Goal: Information Seeking & Learning: Learn about a topic

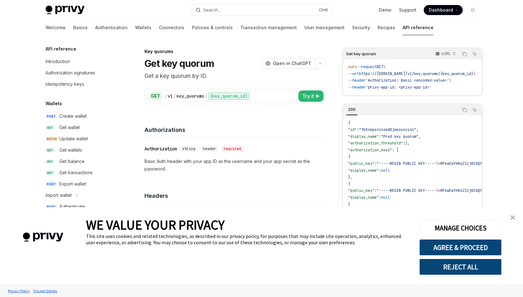
scroll to position [354, 0]
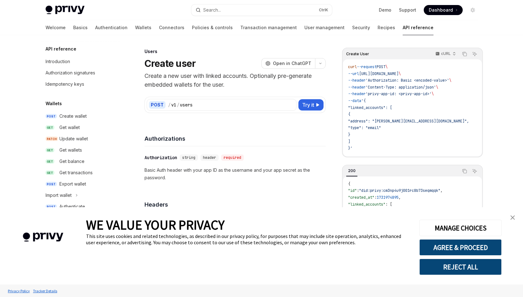
scroll to position [363, 0]
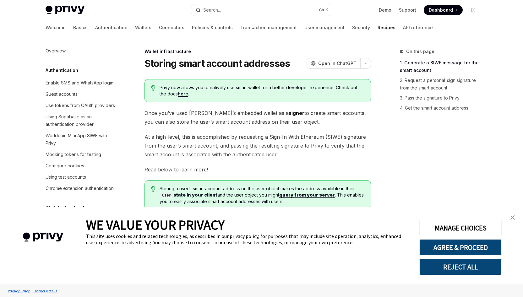
scroll to position [198, 0]
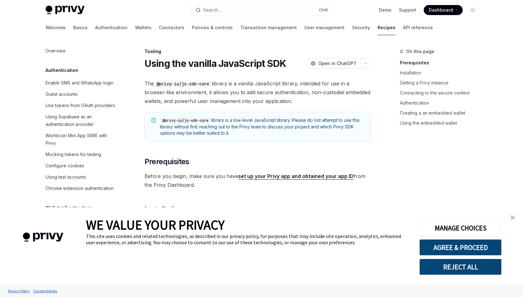
scroll to position [766, 0]
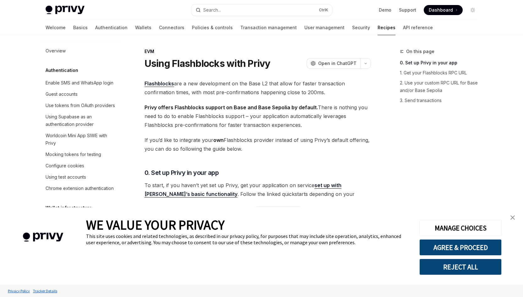
scroll to position [877, 0]
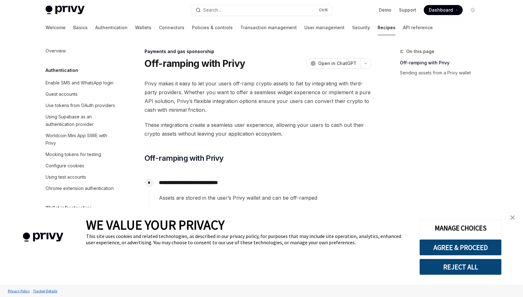
scroll to position [500, 0]
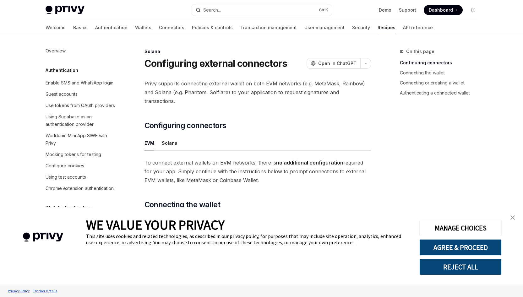
scroll to position [988, 0]
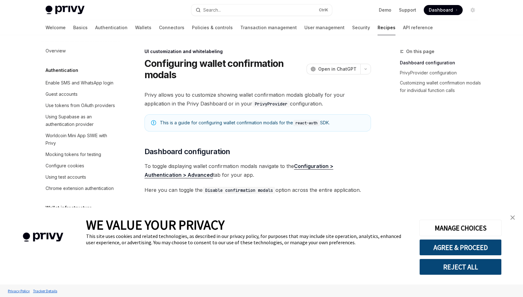
scroll to position [264, 0]
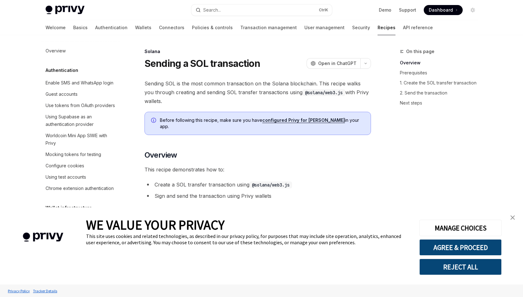
scroll to position [969, 0]
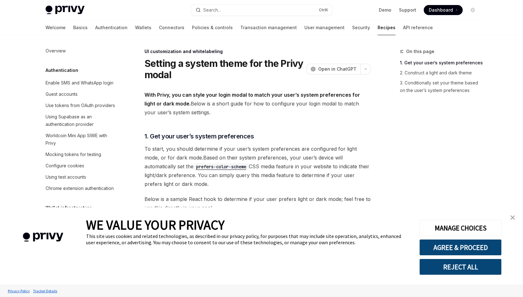
scroll to position [294, 0]
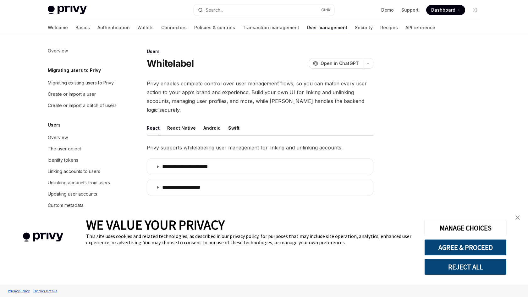
type textarea "*"
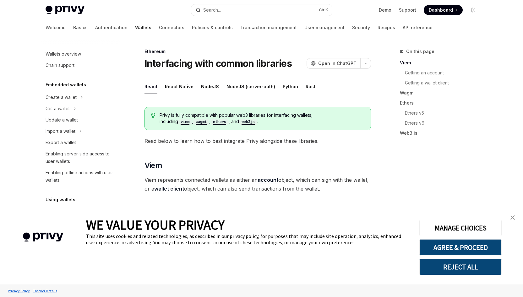
scroll to position [152, 0]
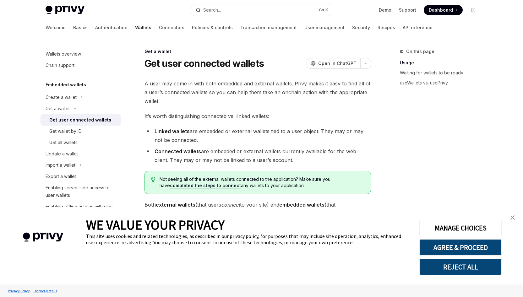
type textarea "*"
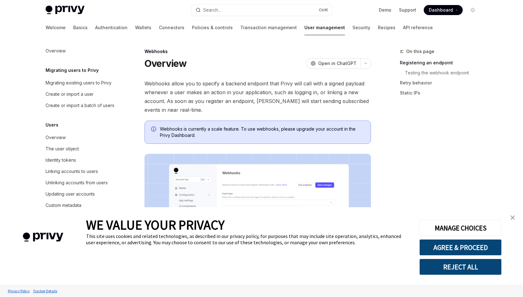
scroll to position [66, 0]
